Goal: Browse casually: Explore the website without a specific task or goal

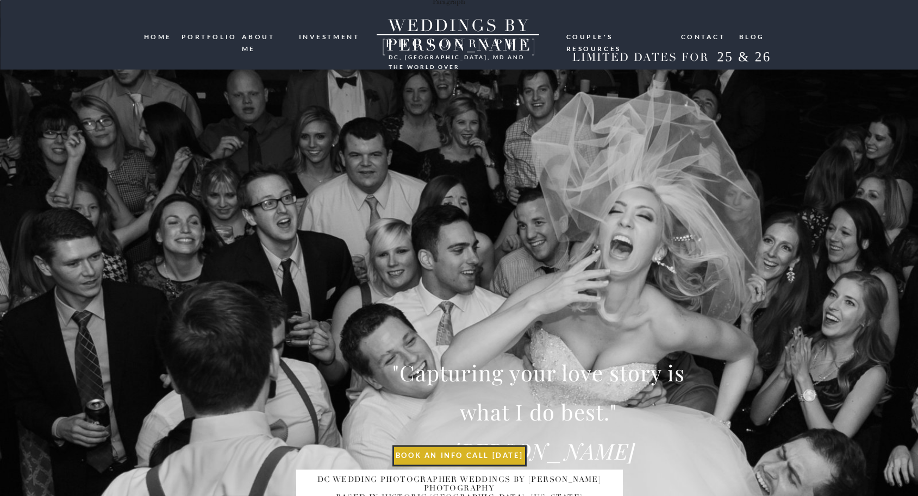
click at [208, 33] on nav "portfolio" at bounding box center [207, 36] width 52 height 10
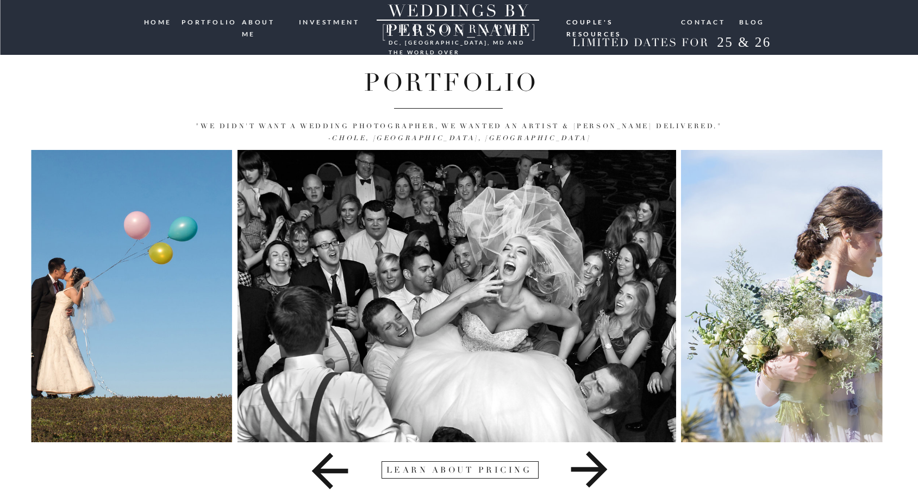
scroll to position [28, 0]
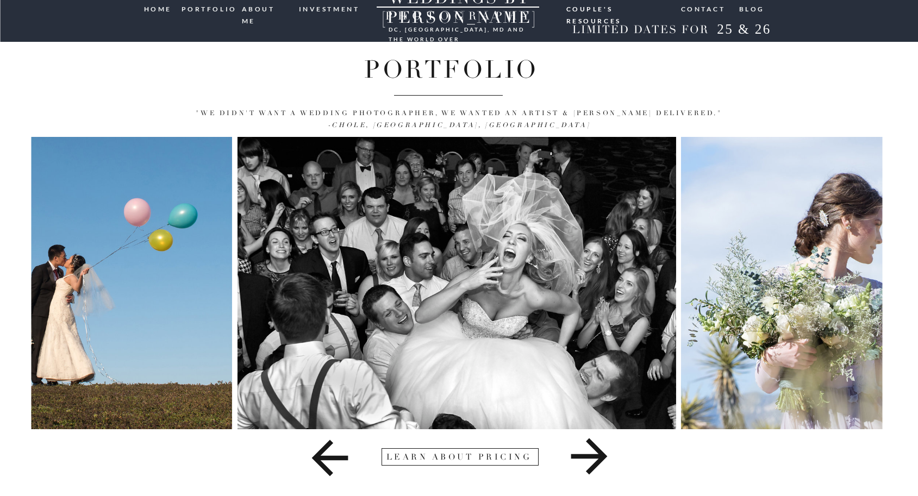
click at [591, 450] on icon at bounding box center [588, 456] width 323 height 54
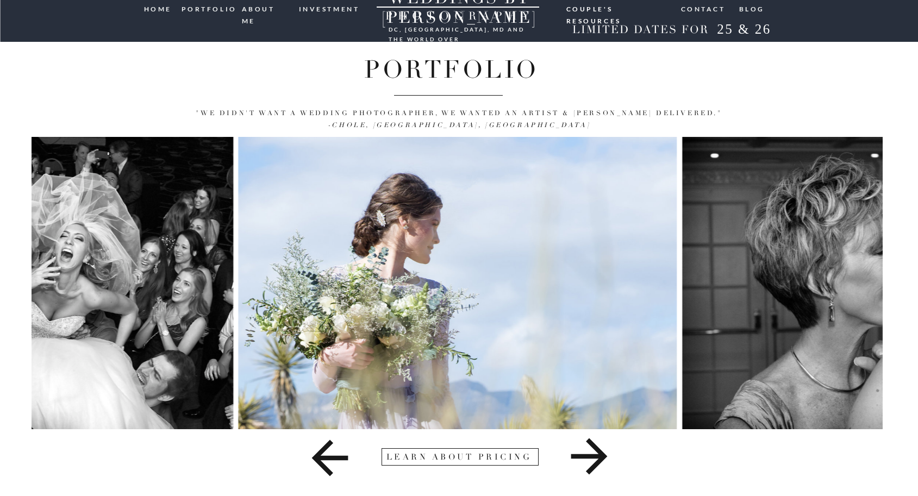
click at [591, 450] on icon at bounding box center [588, 456] width 323 height 54
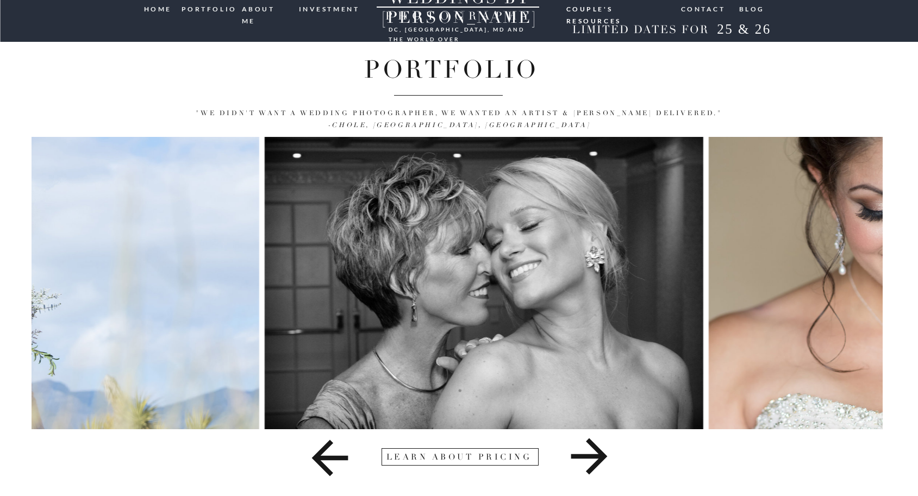
click at [591, 450] on icon at bounding box center [588, 456] width 323 height 54
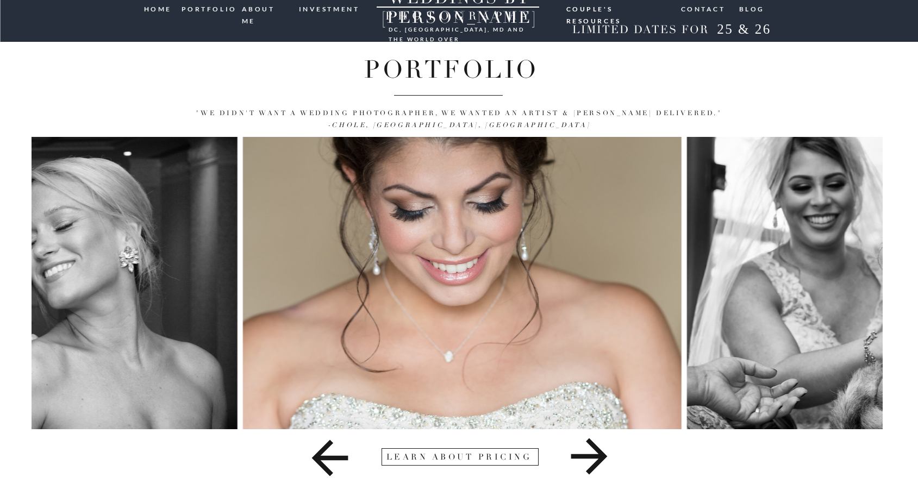
click at [591, 450] on icon at bounding box center [588, 456] width 323 height 54
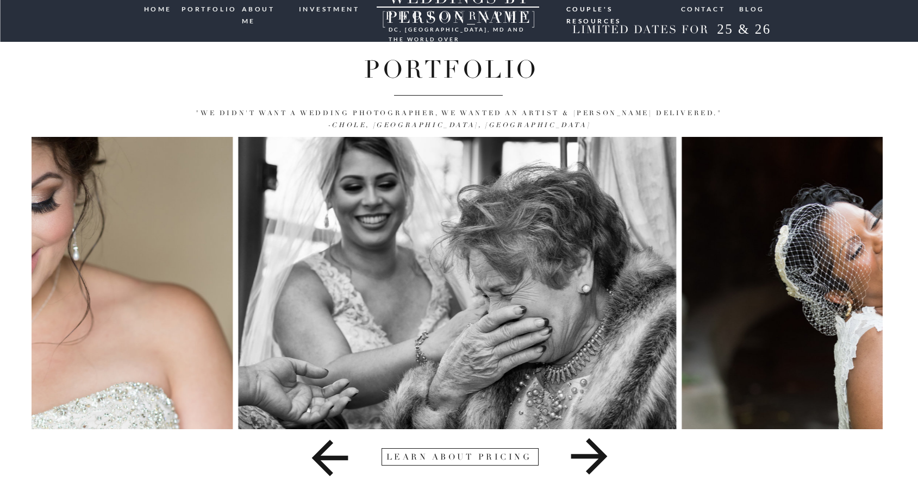
click at [591, 450] on icon at bounding box center [588, 456] width 323 height 54
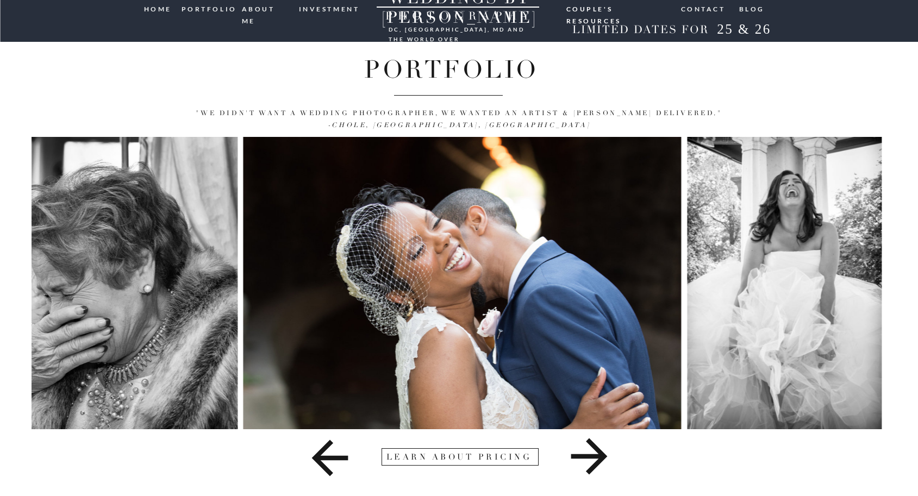
click at [591, 450] on icon at bounding box center [588, 456] width 323 height 54
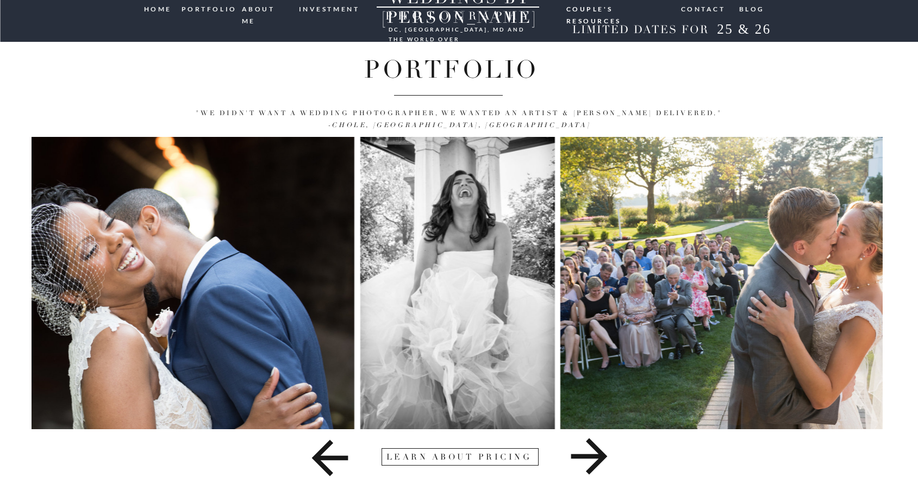
click at [591, 450] on icon at bounding box center [588, 456] width 323 height 54
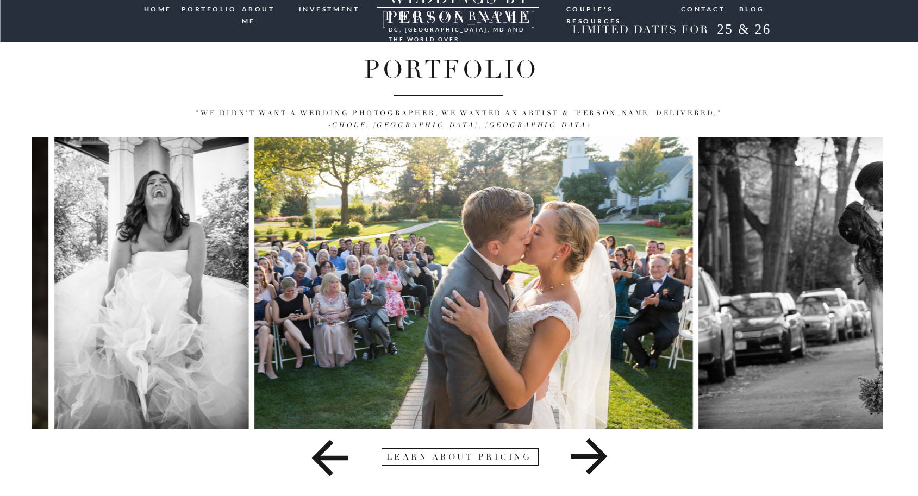
click at [591, 450] on icon at bounding box center [588, 456] width 323 height 54
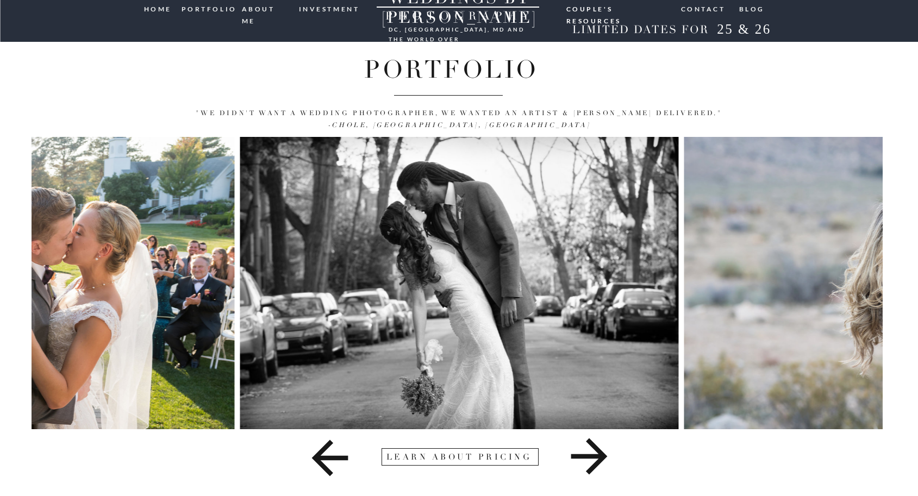
click at [591, 450] on icon at bounding box center [588, 456] width 323 height 54
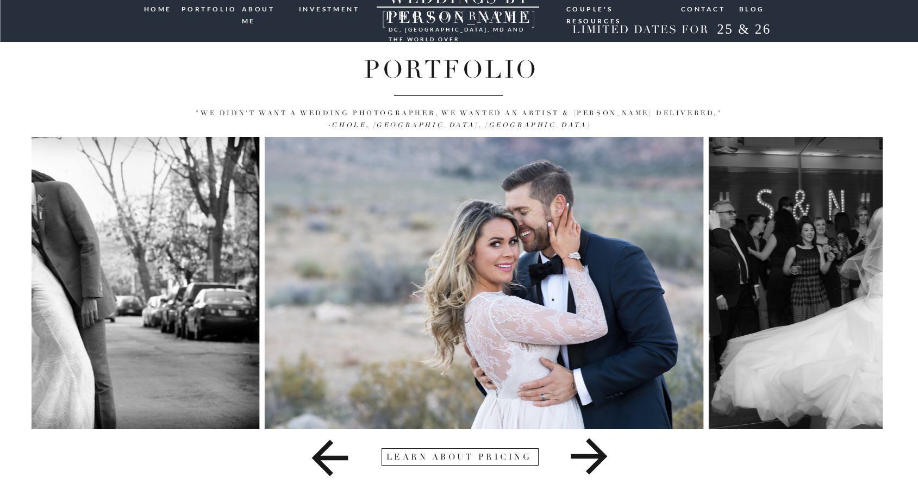
click at [591, 450] on icon at bounding box center [588, 456] width 323 height 54
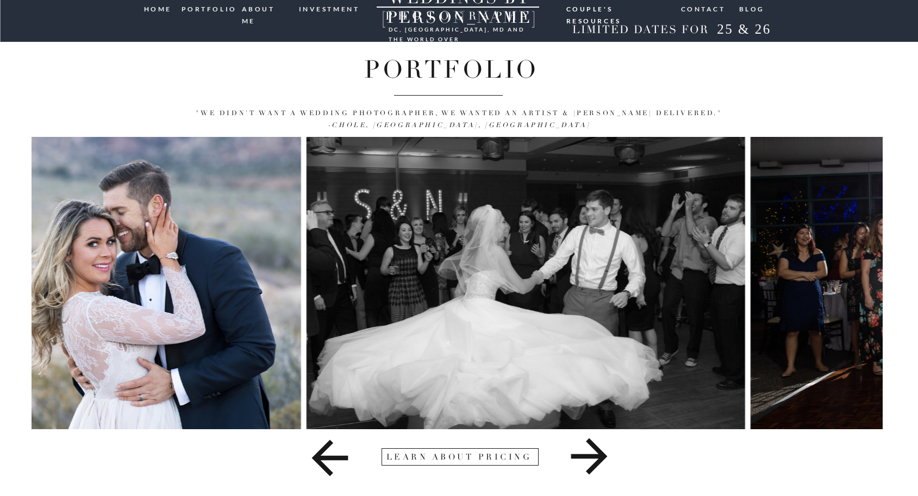
click at [591, 450] on icon at bounding box center [588, 456] width 323 height 54
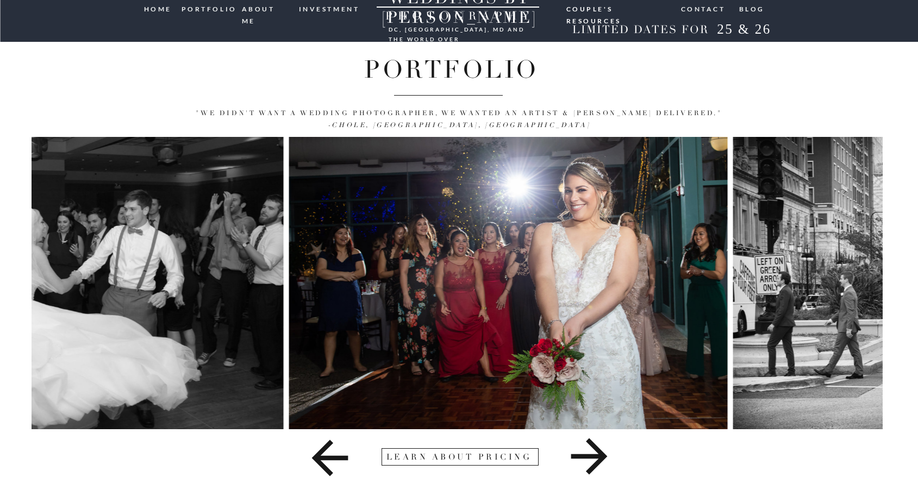
click at [591, 450] on icon at bounding box center [588, 456] width 323 height 54
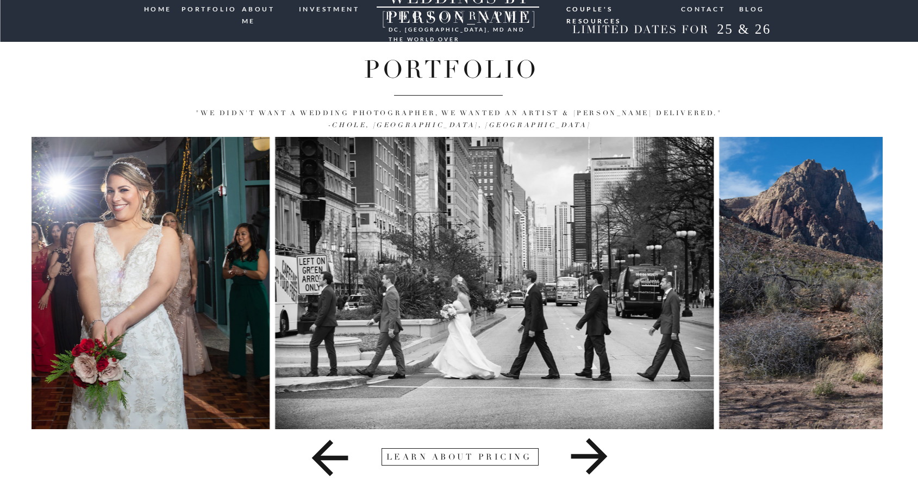
click at [591, 450] on icon at bounding box center [588, 456] width 323 height 54
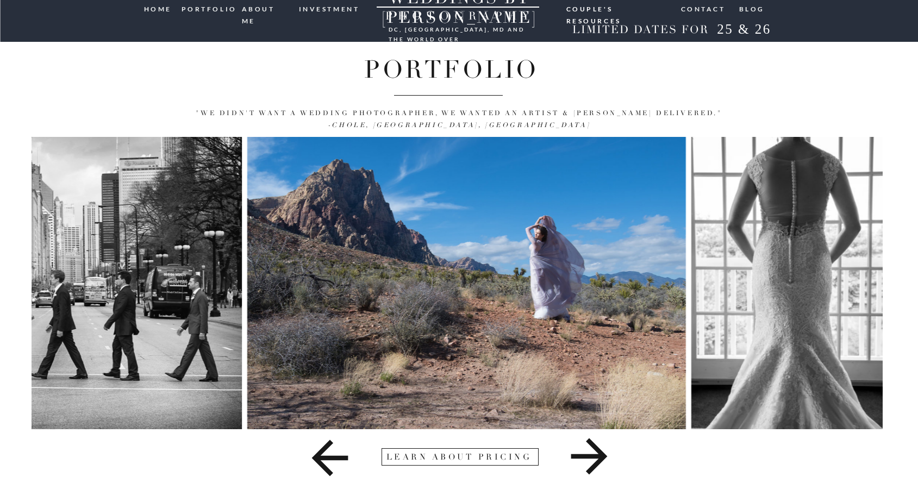
click at [591, 450] on icon at bounding box center [588, 456] width 323 height 54
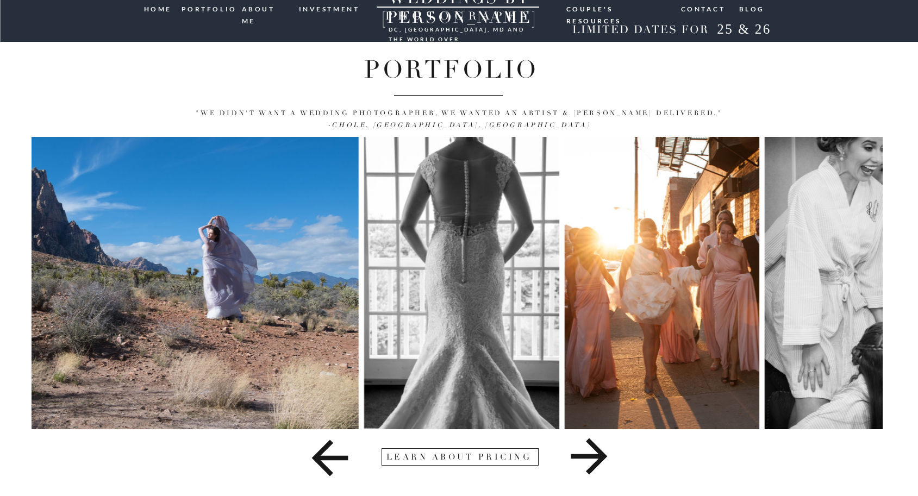
click at [592, 450] on icon at bounding box center [588, 456] width 323 height 54
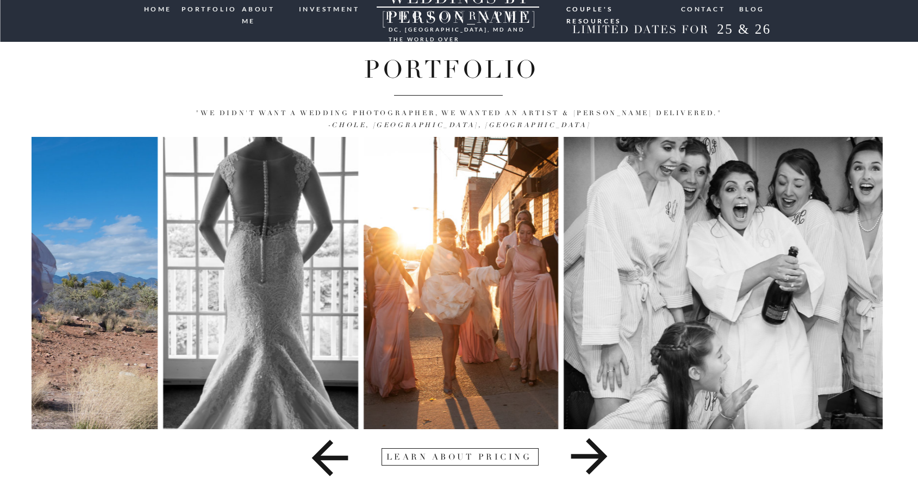
click at [592, 450] on icon at bounding box center [588, 456] width 323 height 54
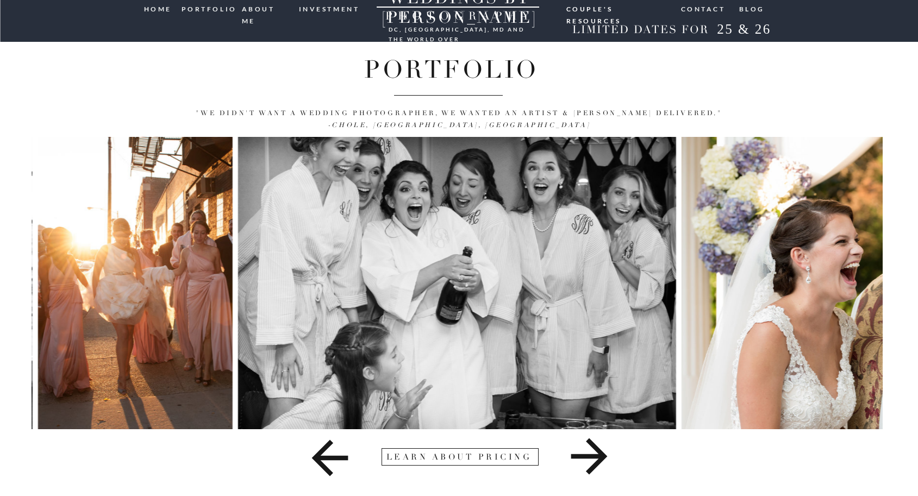
click at [592, 450] on icon at bounding box center [588, 456] width 323 height 54
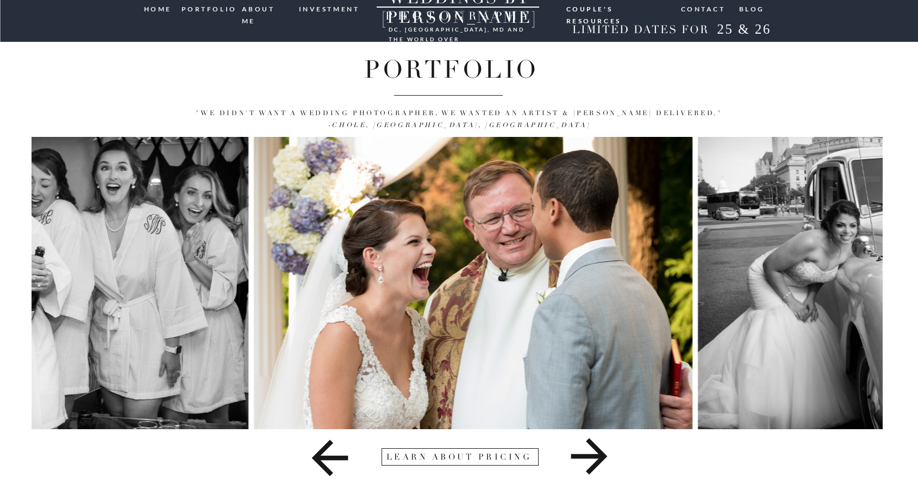
click at [592, 450] on icon at bounding box center [588, 456] width 323 height 54
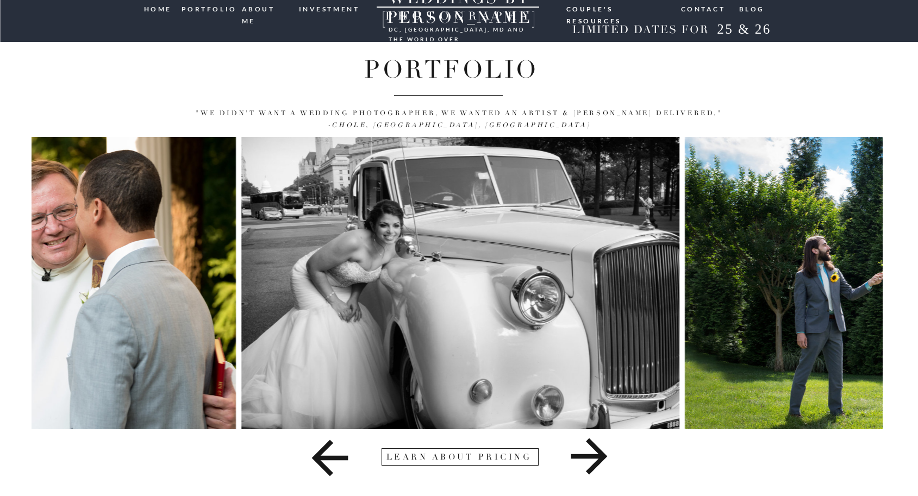
click at [592, 450] on icon at bounding box center [588, 456] width 323 height 54
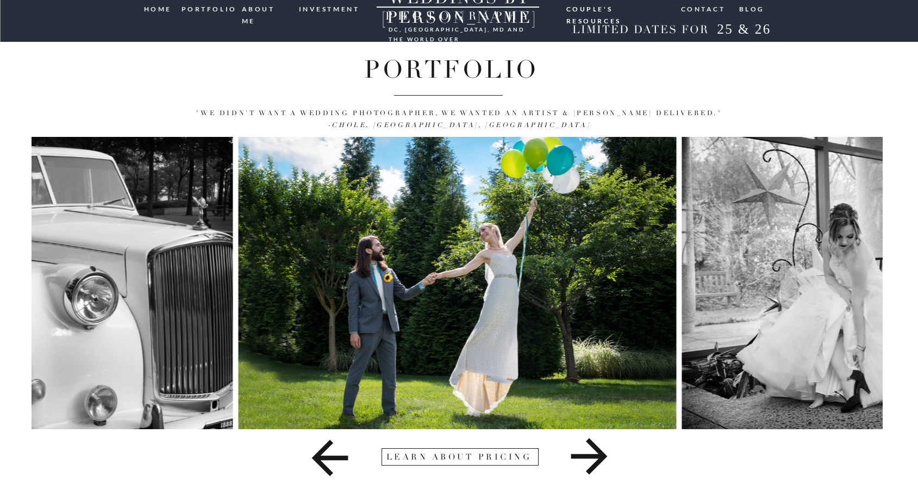
click at [592, 450] on icon at bounding box center [588, 456] width 323 height 54
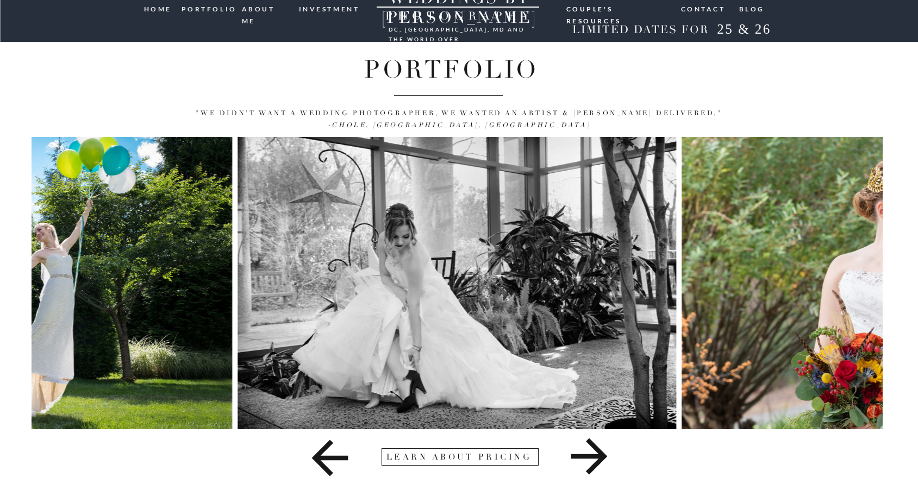
click at [592, 450] on icon at bounding box center [588, 456] width 323 height 54
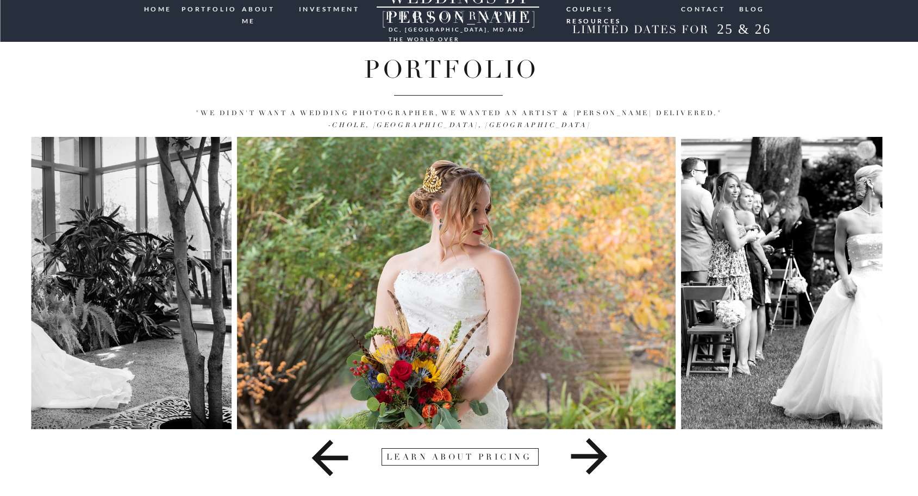
click at [592, 448] on icon at bounding box center [588, 456] width 323 height 54
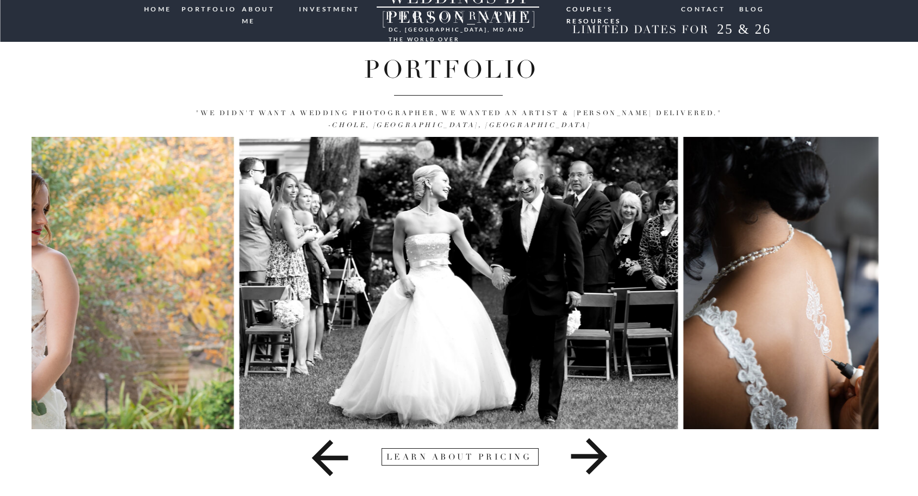
click at [592, 448] on icon at bounding box center [588, 456] width 323 height 54
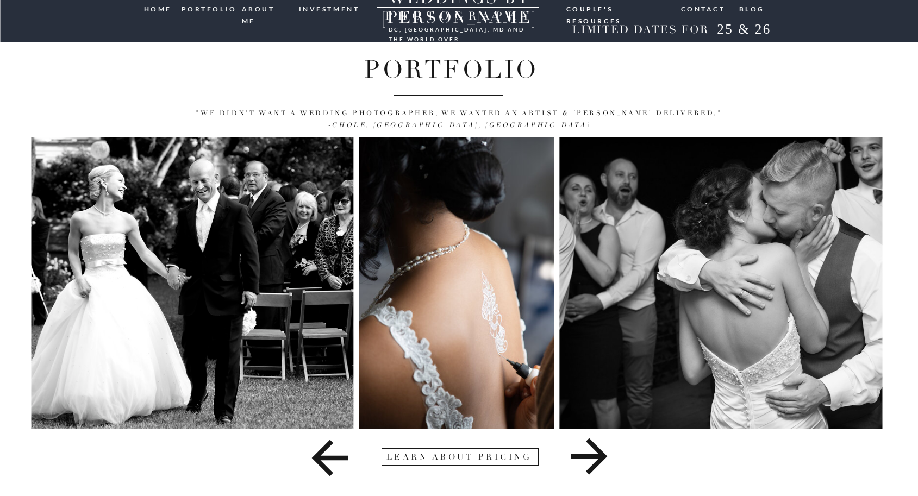
click at [592, 448] on icon at bounding box center [588, 456] width 323 height 54
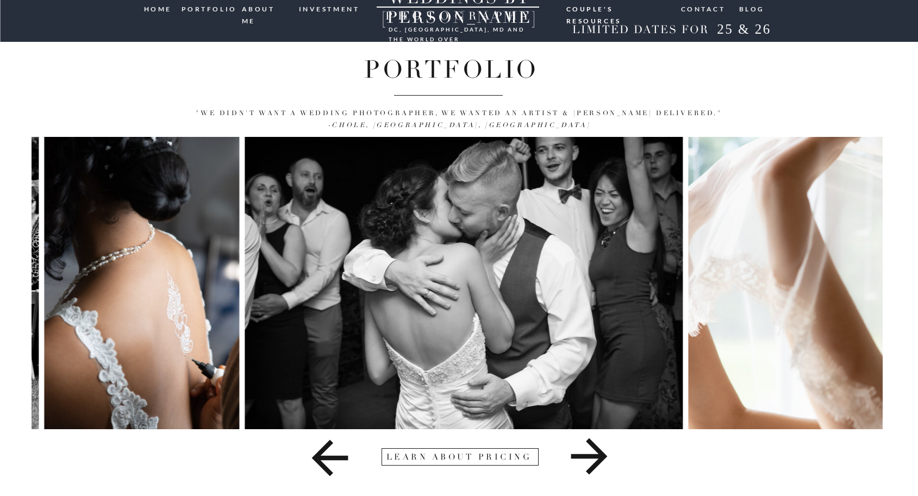
click at [592, 448] on icon at bounding box center [588, 456] width 323 height 54
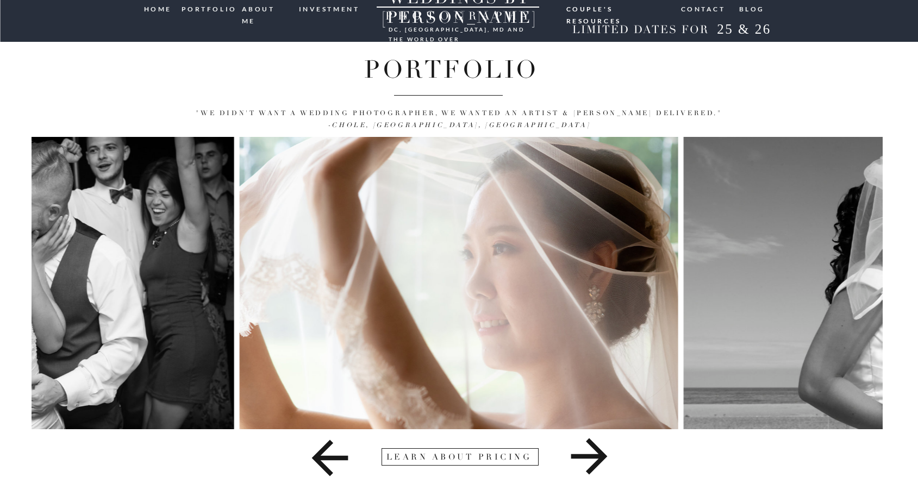
click at [592, 448] on icon at bounding box center [588, 456] width 323 height 54
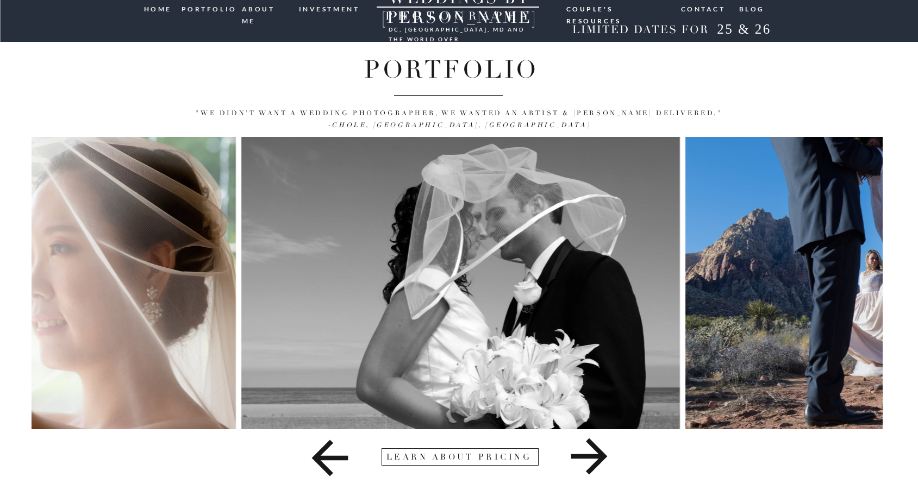
click at [592, 448] on icon at bounding box center [588, 456] width 323 height 54
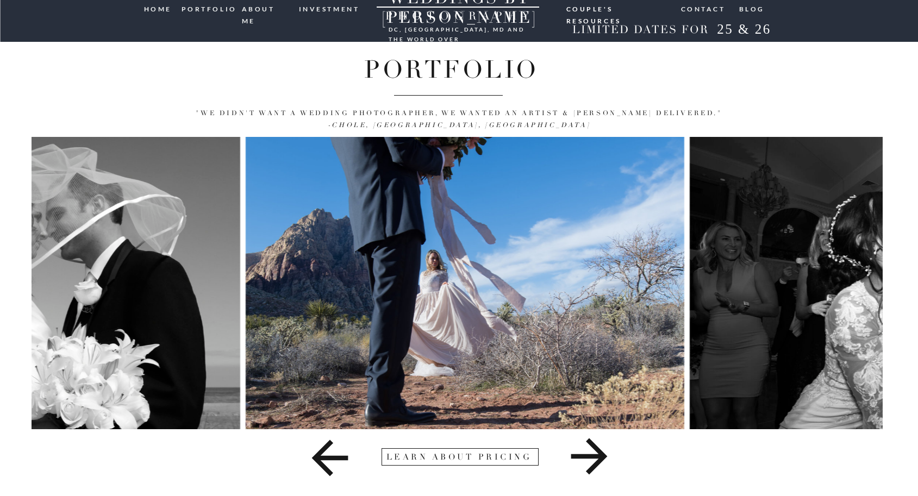
click at [592, 448] on icon at bounding box center [588, 456] width 323 height 54
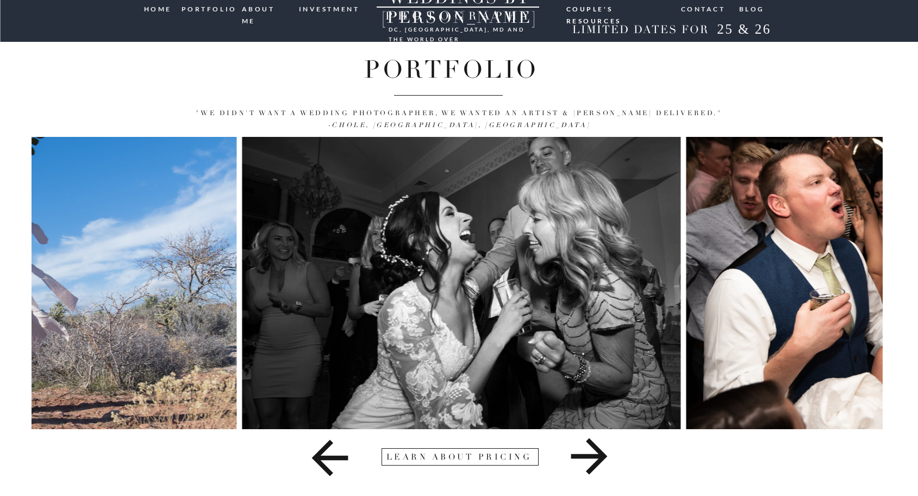
click at [592, 448] on icon at bounding box center [588, 456] width 323 height 54
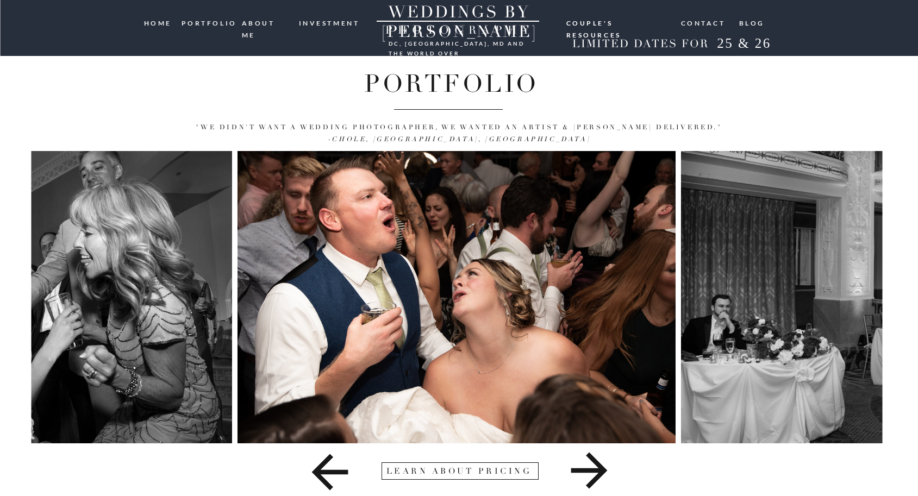
scroll to position [0, 0]
